Goal: Navigation & Orientation: Find specific page/section

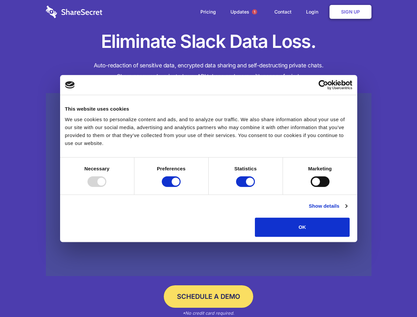
click at [106, 187] on div at bounding box center [96, 181] width 19 height 11
click at [180, 187] on input "Preferences" at bounding box center [171, 181] width 19 height 11
checkbox input "false"
click at [246, 187] on input "Statistics" at bounding box center [245, 181] width 19 height 11
checkbox input "false"
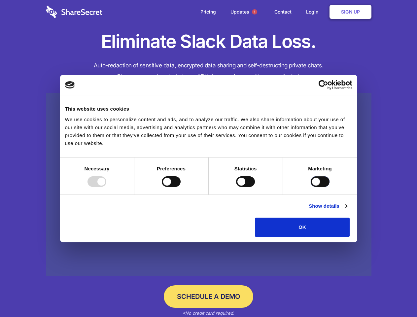
click at [310, 187] on input "Marketing" at bounding box center [319, 181] width 19 height 11
checkbox input "true"
click at [347, 210] on link "Show details" at bounding box center [327, 206] width 38 height 8
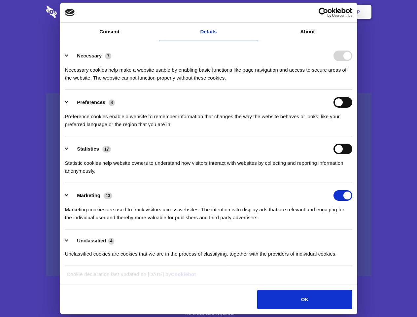
click at [352, 90] on li "Necessary 7 Necessary cookies help make a website usable by enabling basic func…" at bounding box center [208, 66] width 287 height 47
click at [254, 12] on span "1" at bounding box center [254, 11] width 5 height 5
